Goal: Task Accomplishment & Management: Manage account settings

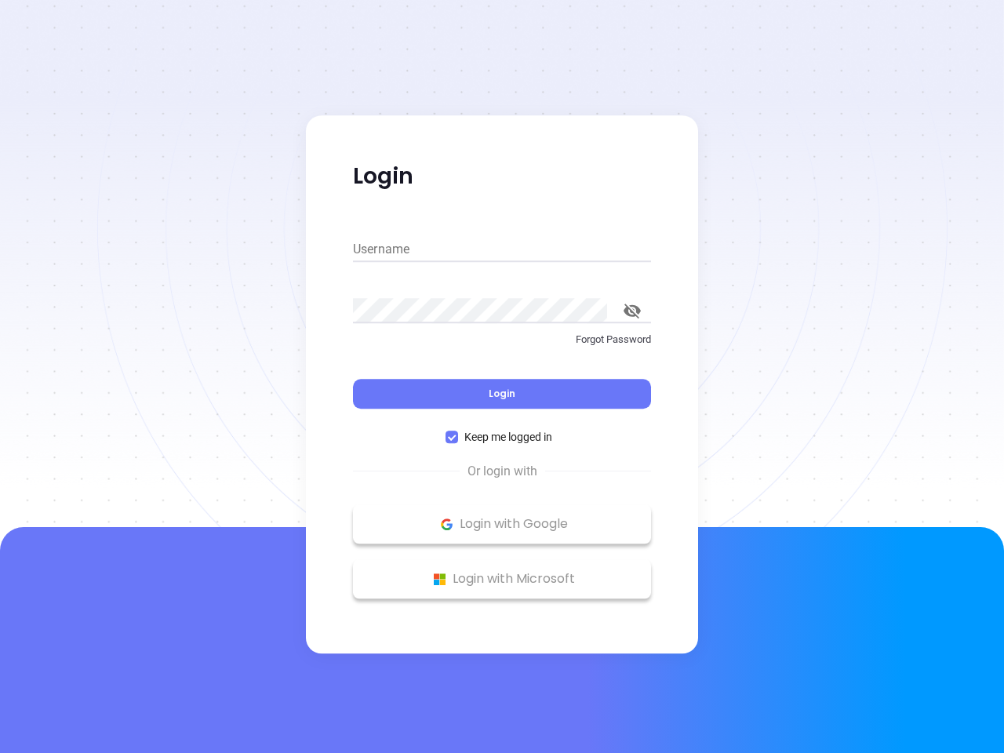
click at [502, 376] on div "Login" at bounding box center [502, 384] width 298 height 49
click at [502, 249] on input "Username" at bounding box center [502, 249] width 298 height 25
click at [632, 310] on icon "toggle password visibility" at bounding box center [631, 310] width 17 height 15
click at [502, 394] on span "Login" at bounding box center [501, 393] width 27 height 13
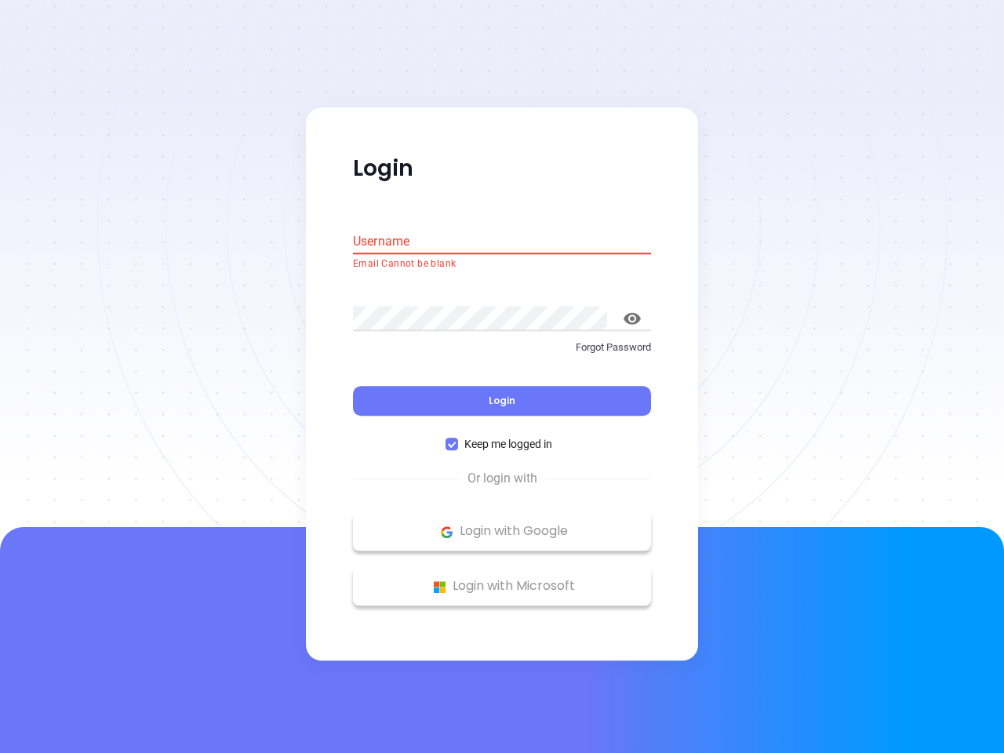
click at [502, 437] on span "Keep me logged in" at bounding box center [508, 444] width 100 height 17
click at [458, 438] on input "Keep me logged in" at bounding box center [451, 444] width 13 height 13
checkbox input "false"
click at [502, 524] on p "Login with Google" at bounding box center [502, 532] width 282 height 24
click at [502, 579] on p "Login with Microsoft" at bounding box center [502, 587] width 282 height 24
